Goal: Check status: Check status

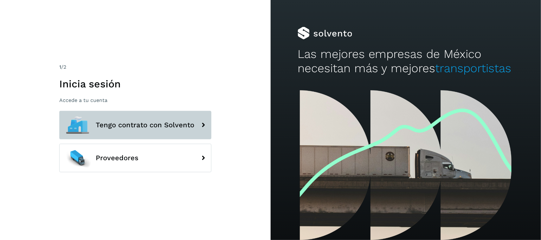
click at [162, 127] on span "Tengo contrato con Solvento" at bounding box center [145, 125] width 99 height 8
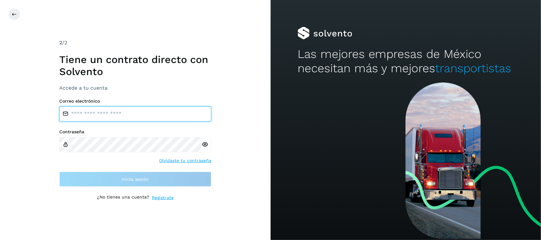
type input "**********"
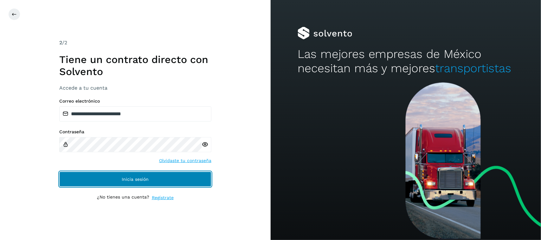
click at [95, 177] on button "Inicia sesión" at bounding box center [135, 179] width 152 height 15
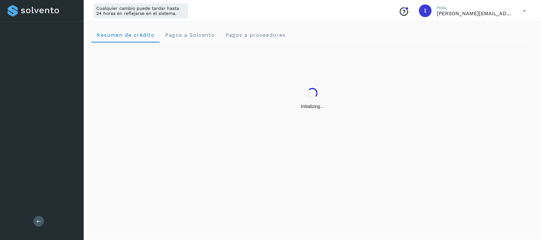
click at [137, 181] on div "Resumen de crédito Pagos a Solvento Pagos a proveedores" at bounding box center [312, 130] width 457 height 221
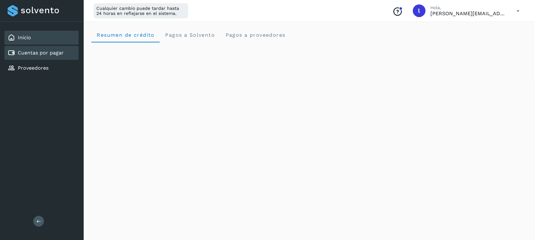
click at [35, 51] on link "Cuentas por pagar" at bounding box center [41, 53] width 46 height 6
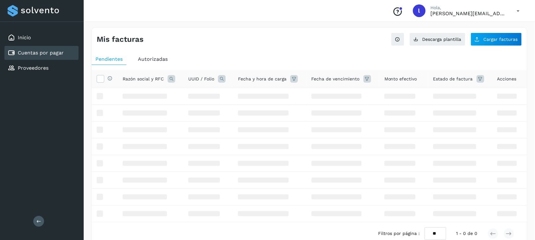
click at [241, 38] on div "Mis facturas" at bounding box center [203, 39] width 213 height 9
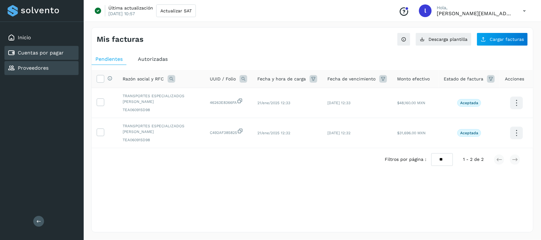
click at [39, 66] on link "Proveedores" at bounding box center [33, 68] width 31 height 6
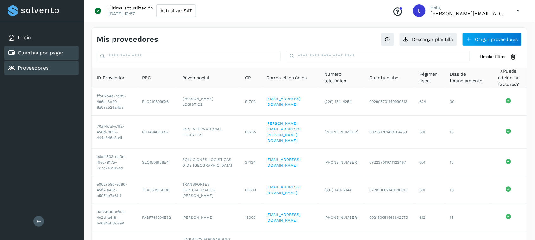
click at [51, 51] on link "Cuentas por pagar" at bounding box center [41, 53] width 46 height 6
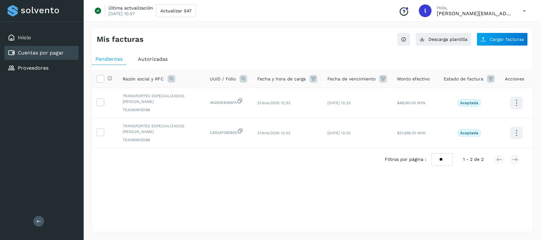
click at [150, 57] on span "Autorizadas" at bounding box center [153, 59] width 30 height 6
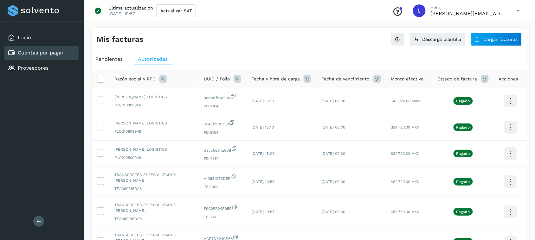
click at [164, 78] on icon at bounding box center [163, 79] width 8 height 8
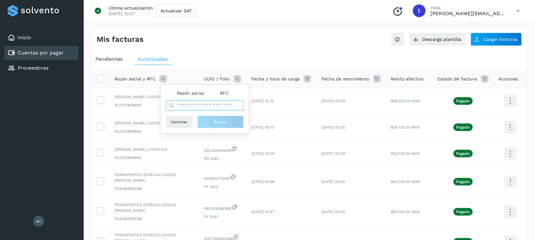
click at [197, 103] on input "text" at bounding box center [205, 105] width 78 height 10
type input "**********"
click at [216, 123] on span "Buscar" at bounding box center [220, 122] width 13 height 6
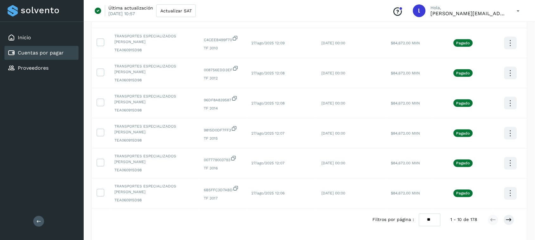
scroll to position [228, 0]
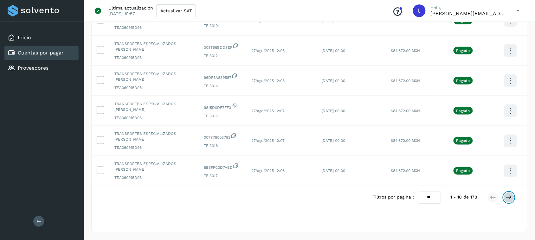
click at [507, 201] on button at bounding box center [509, 197] width 11 height 11
click at [490, 197] on button at bounding box center [493, 197] width 11 height 11
